Goal: Communication & Community: Answer question/provide support

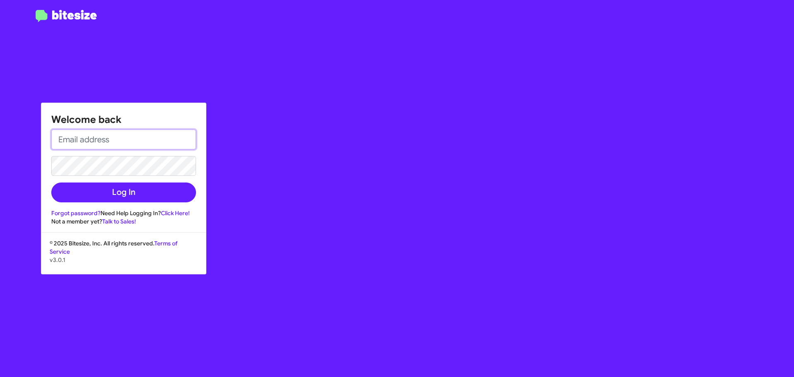
click at [138, 147] on input "email" at bounding box center [123, 139] width 145 height 20
type input "[EMAIL_ADDRESS][DOMAIN_NAME]"
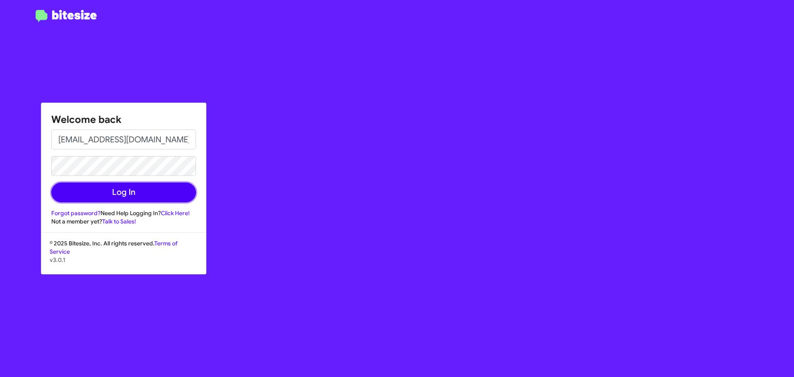
click at [133, 193] on button "Log In" at bounding box center [123, 192] width 145 height 20
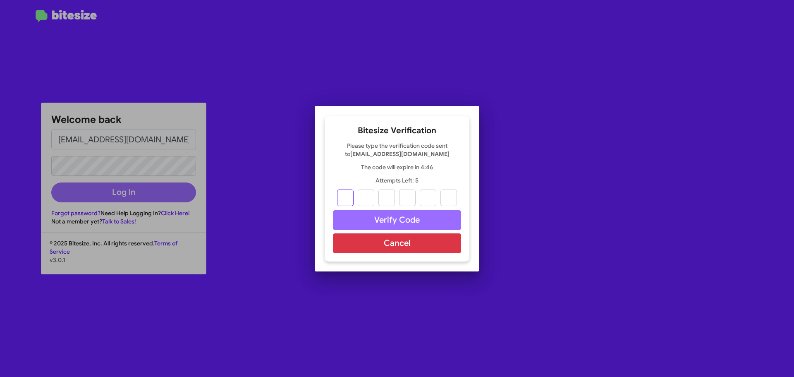
click at [346, 199] on input "text" at bounding box center [345, 197] width 17 height 17
paste input "6"
type input "2"
type input "9"
type input "7"
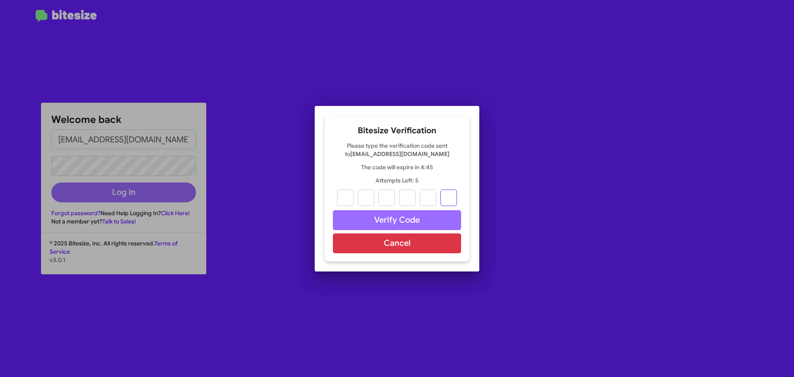
type input "9"
type input "5"
type input "6"
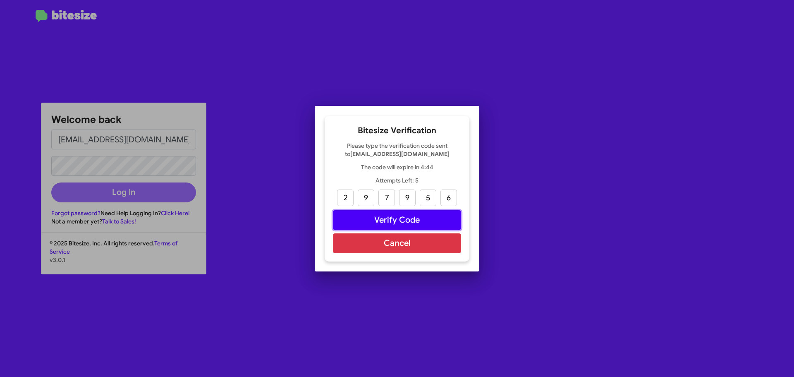
click at [393, 217] on button "Verify Code" at bounding box center [397, 220] width 128 height 20
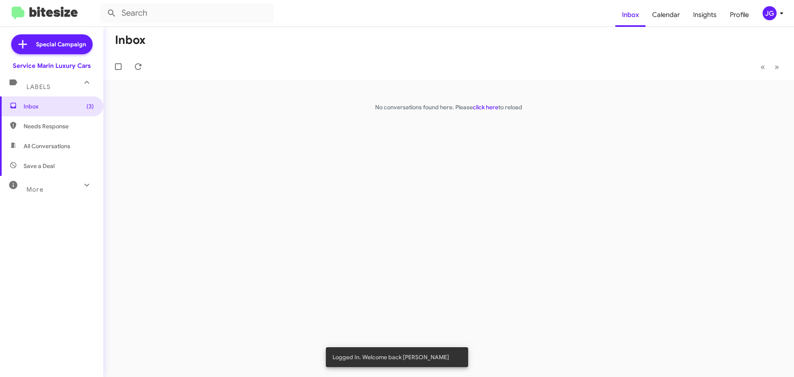
click at [783, 13] on icon at bounding box center [781, 13] width 10 height 10
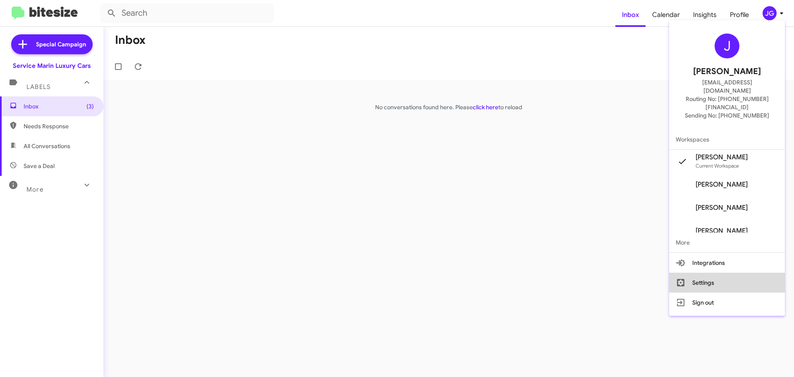
click at [712, 272] on button "Settings" at bounding box center [727, 282] width 116 height 20
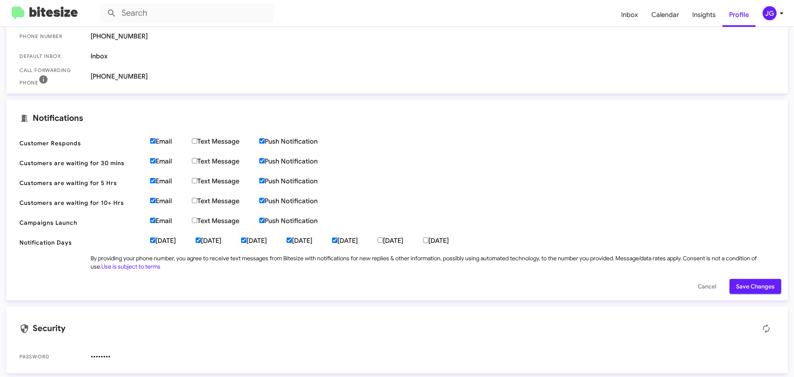
scroll to position [193, 0]
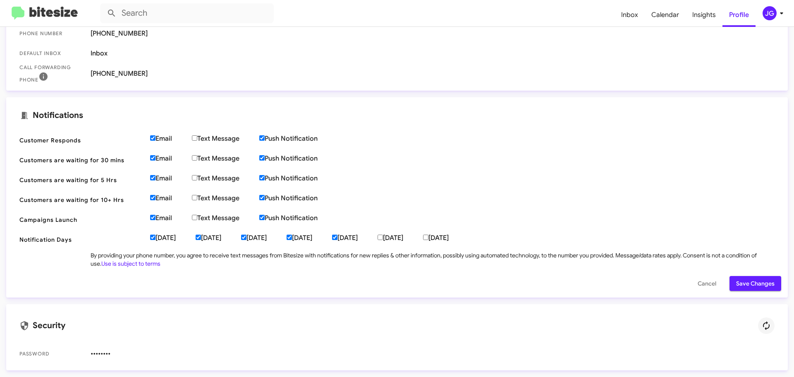
click at [763, 325] on icon at bounding box center [766, 325] width 10 height 10
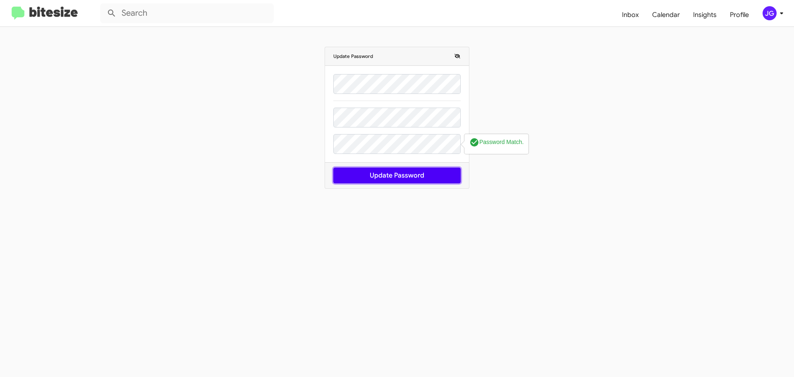
click at [395, 181] on button "Update Password" at bounding box center [396, 175] width 127 height 16
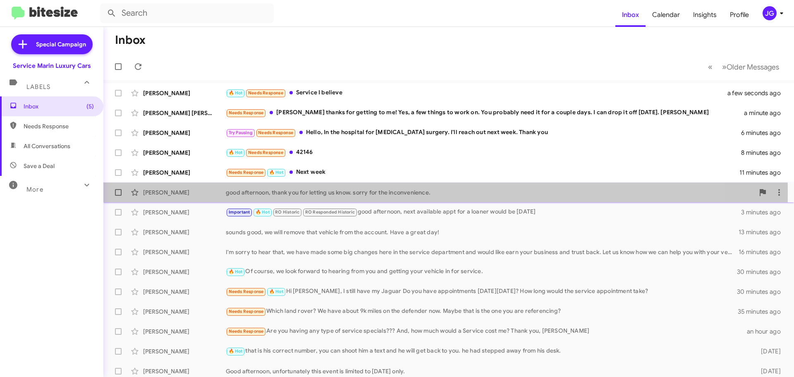
click at [178, 192] on div "[PERSON_NAME]" at bounding box center [184, 192] width 83 height 8
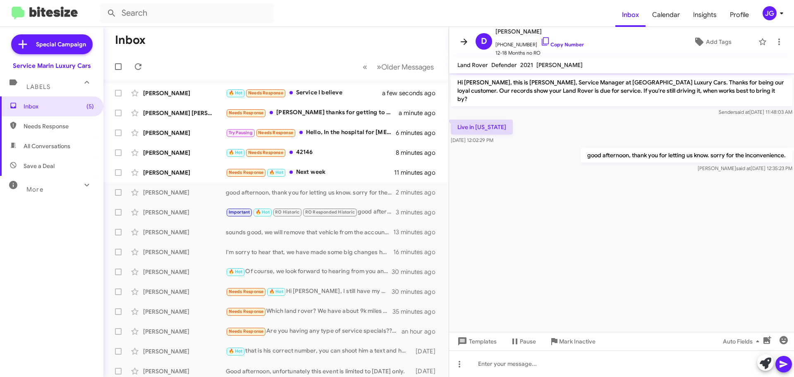
click at [464, 38] on icon at bounding box center [464, 42] width 10 height 10
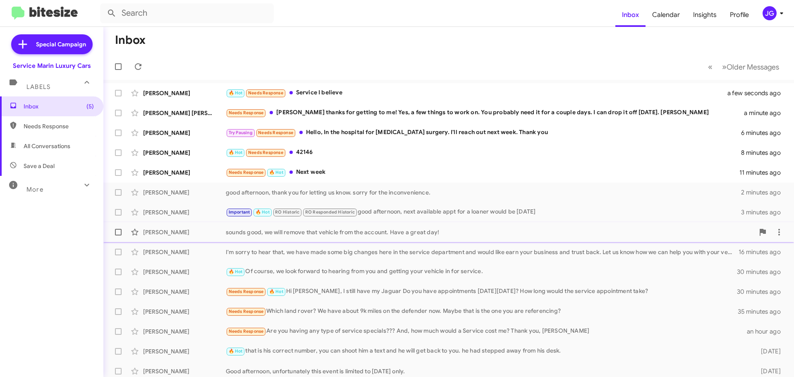
click at [191, 224] on div "[PERSON_NAME] sounds good, we will remove that vehicle from the account. Have a…" at bounding box center [448, 232] width 677 height 17
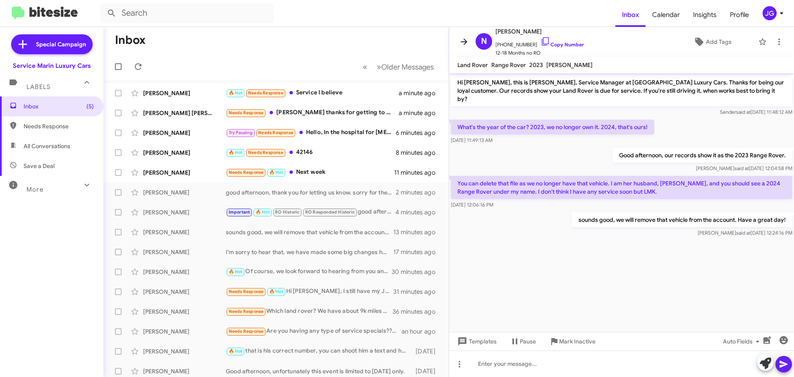
click at [462, 40] on icon at bounding box center [464, 42] width 10 height 10
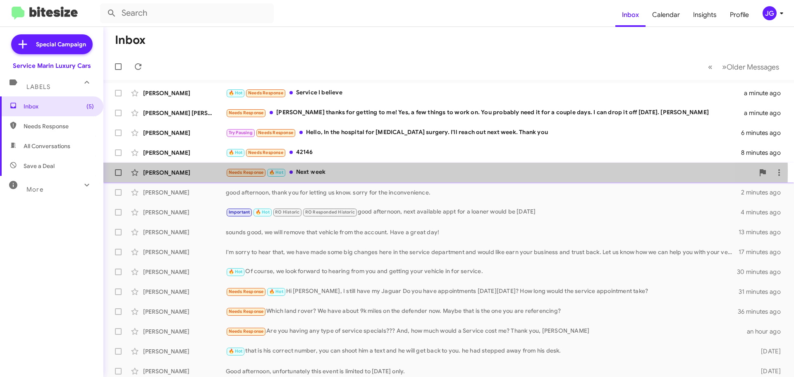
click at [184, 171] on div "[PERSON_NAME]" at bounding box center [184, 172] width 83 height 8
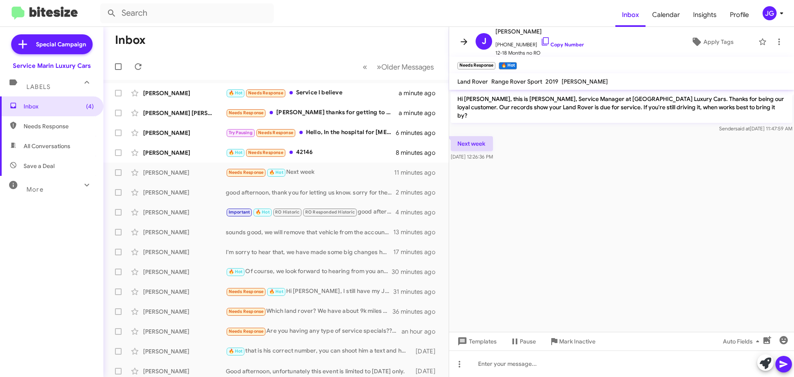
click at [462, 41] on icon at bounding box center [464, 42] width 10 height 10
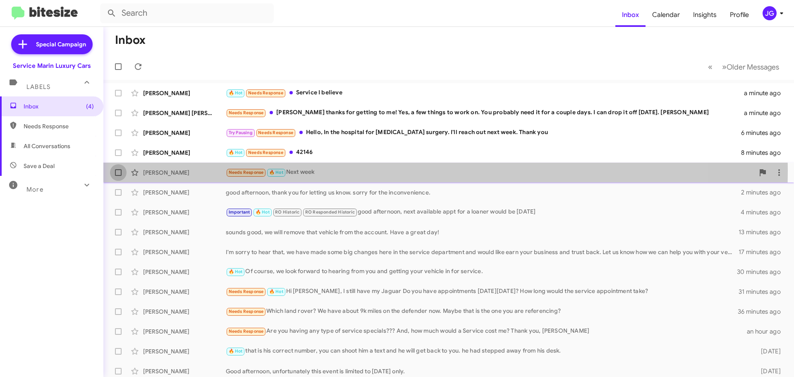
drag, startPoint x: 205, startPoint y: 172, endPoint x: 117, endPoint y: 170, distance: 87.7
click at [117, 170] on span at bounding box center [118, 172] width 7 height 7
click at [118, 176] on input "checkbox" at bounding box center [118, 176] width 0 height 0
checkbox input "true"
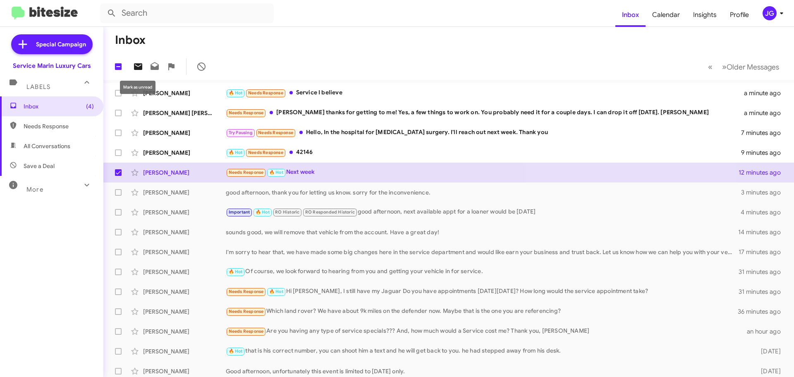
click at [138, 69] on icon at bounding box center [138, 66] width 8 height 7
click at [337, 18] on form at bounding box center [357, 13] width 515 height 20
click at [726, 65] on span "Older Messages" at bounding box center [752, 66] width 53 height 9
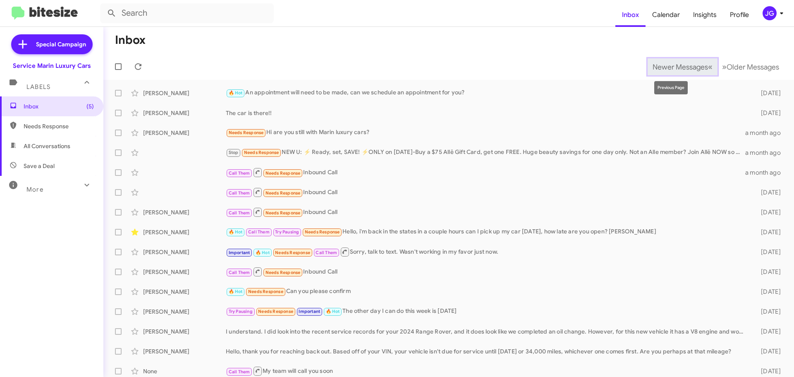
click at [686, 68] on span "Newer Messages" at bounding box center [679, 66] width 55 height 9
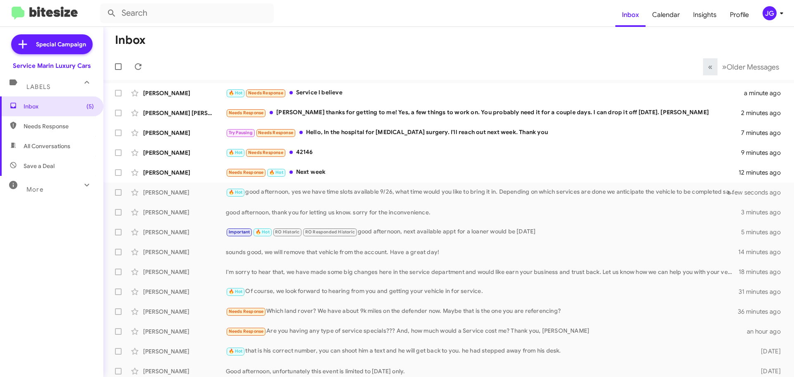
click at [778, 14] on icon at bounding box center [781, 13] width 10 height 10
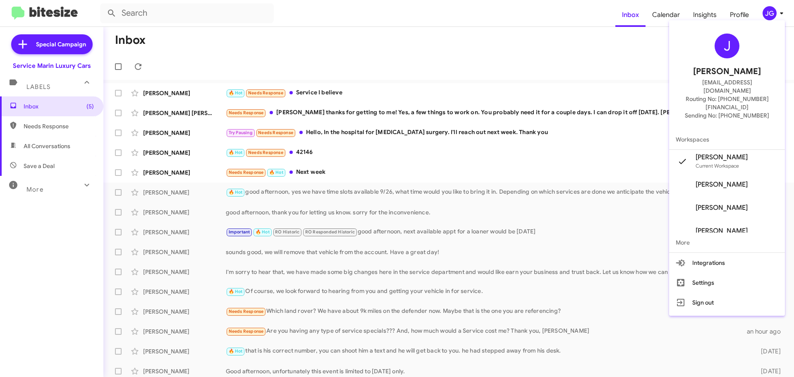
click at [652, 57] on div at bounding box center [397, 188] width 794 height 377
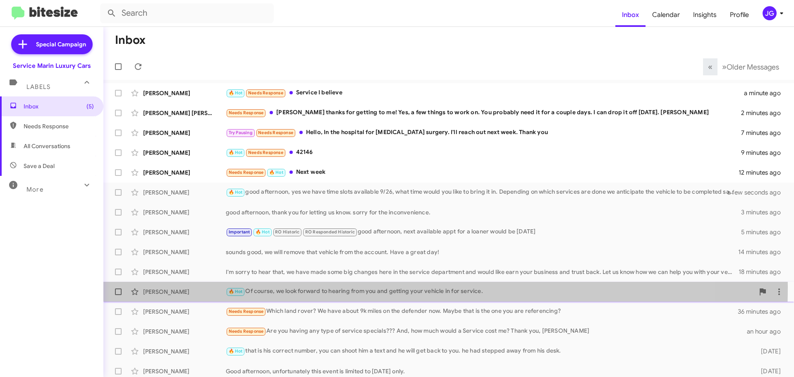
click at [174, 286] on div "[PERSON_NAME] 🔥 Hot Of course, we look forward to hearing from you and getting …" at bounding box center [448, 291] width 677 height 17
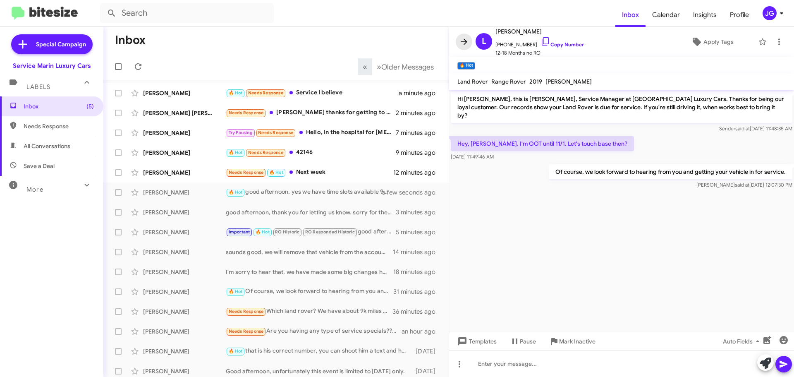
click at [462, 43] on icon at bounding box center [464, 42] width 10 height 10
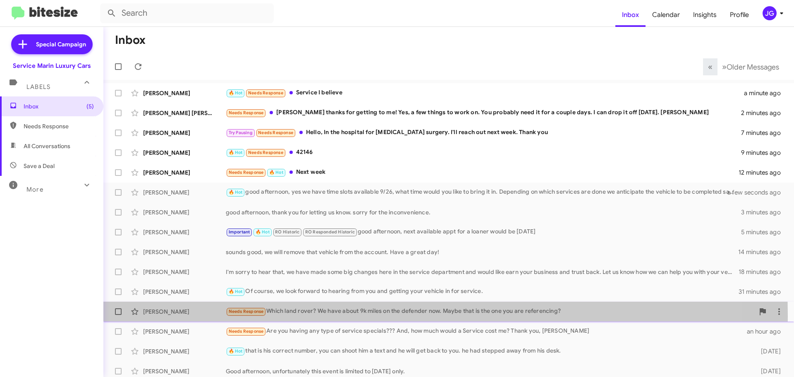
click at [187, 316] on div "[PERSON_NAME] Needs Response Which land rover? We have about 9k miles on the de…" at bounding box center [448, 311] width 677 height 17
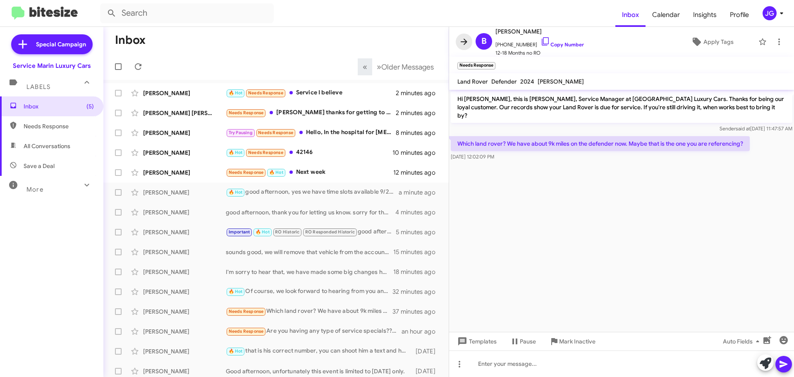
click at [462, 38] on icon at bounding box center [464, 42] width 10 height 10
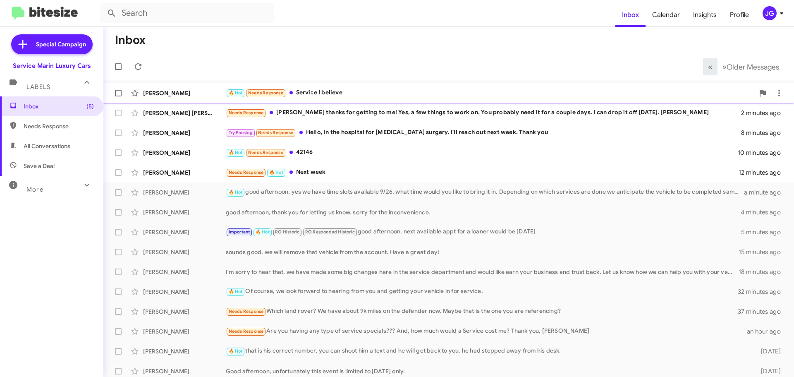
click at [201, 90] on div "[PERSON_NAME]" at bounding box center [184, 93] width 83 height 8
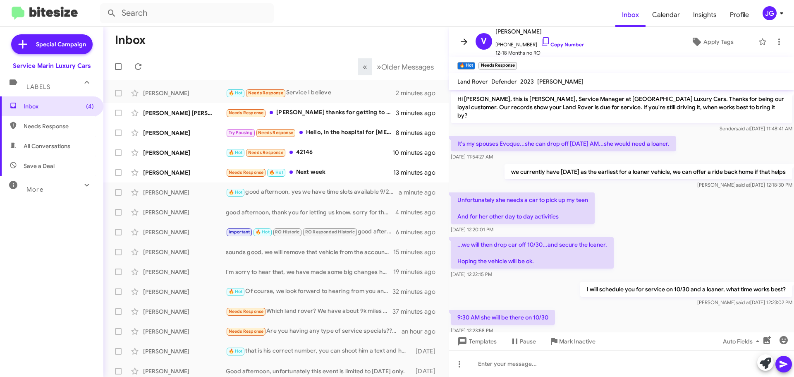
click at [465, 38] on icon at bounding box center [464, 42] width 10 height 10
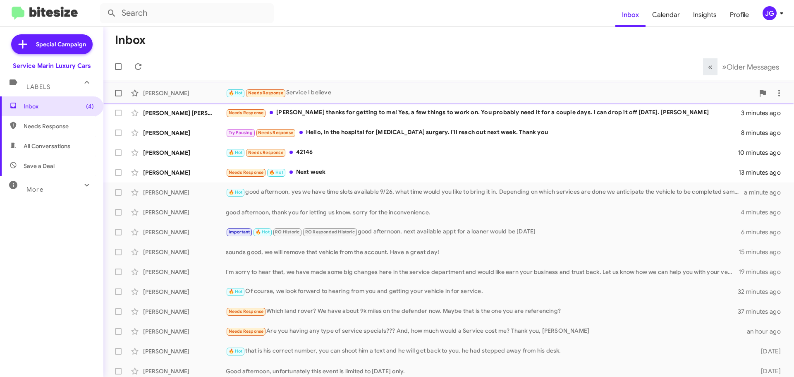
click at [117, 92] on span at bounding box center [118, 93] width 7 height 7
click at [118, 96] on input "checkbox" at bounding box center [118, 96] width 0 height 0
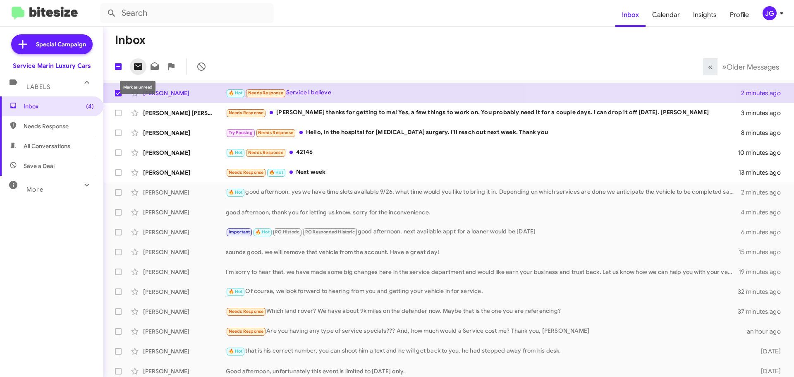
click at [142, 66] on icon at bounding box center [138, 66] width 8 height 7
checkbox input "false"
